Goal: Task Accomplishment & Management: Use online tool/utility

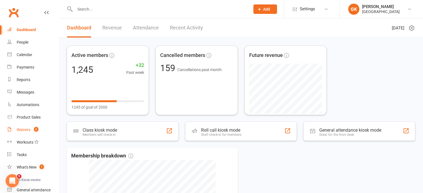
click at [17, 127] on link "Waivers 2" at bounding box center [32, 130] width 51 height 13
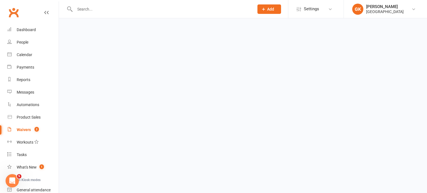
select select "100"
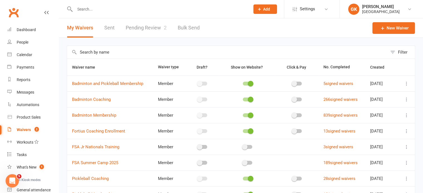
click at [133, 29] on link "Pending Review 2" at bounding box center [146, 27] width 41 height 19
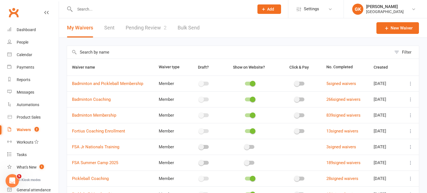
select select "100"
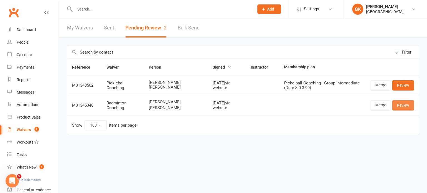
click at [402, 110] on link "Review" at bounding box center [403, 105] width 22 height 10
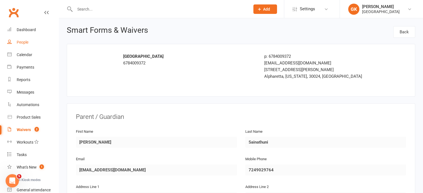
click at [31, 43] on link "People" at bounding box center [32, 42] width 51 height 13
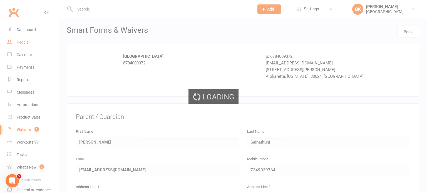
select select "100"
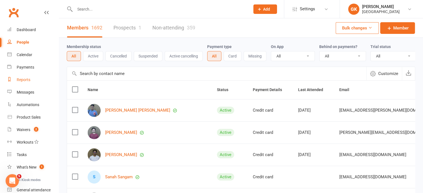
click at [32, 75] on link "Reports" at bounding box center [32, 80] width 51 height 13
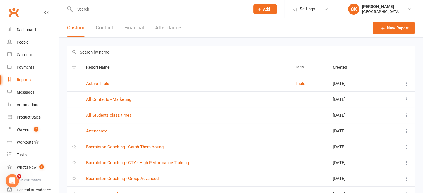
scroll to position [83, 0]
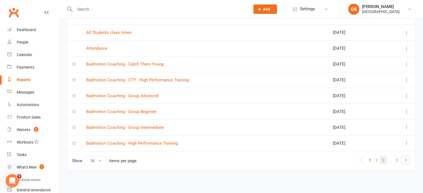
click at [384, 162] on link "3" at bounding box center [383, 160] width 7 height 8
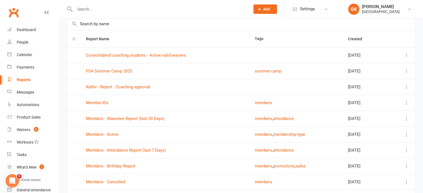
scroll to position [0, 0]
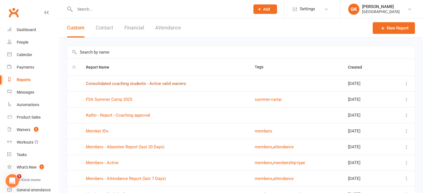
click at [133, 83] on link "Consolidated coaching students - Active valid waivers" at bounding box center [136, 83] width 100 height 5
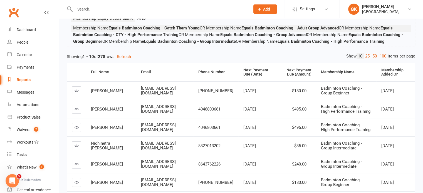
scroll to position [56, 0]
